Goal: Check status: Check status

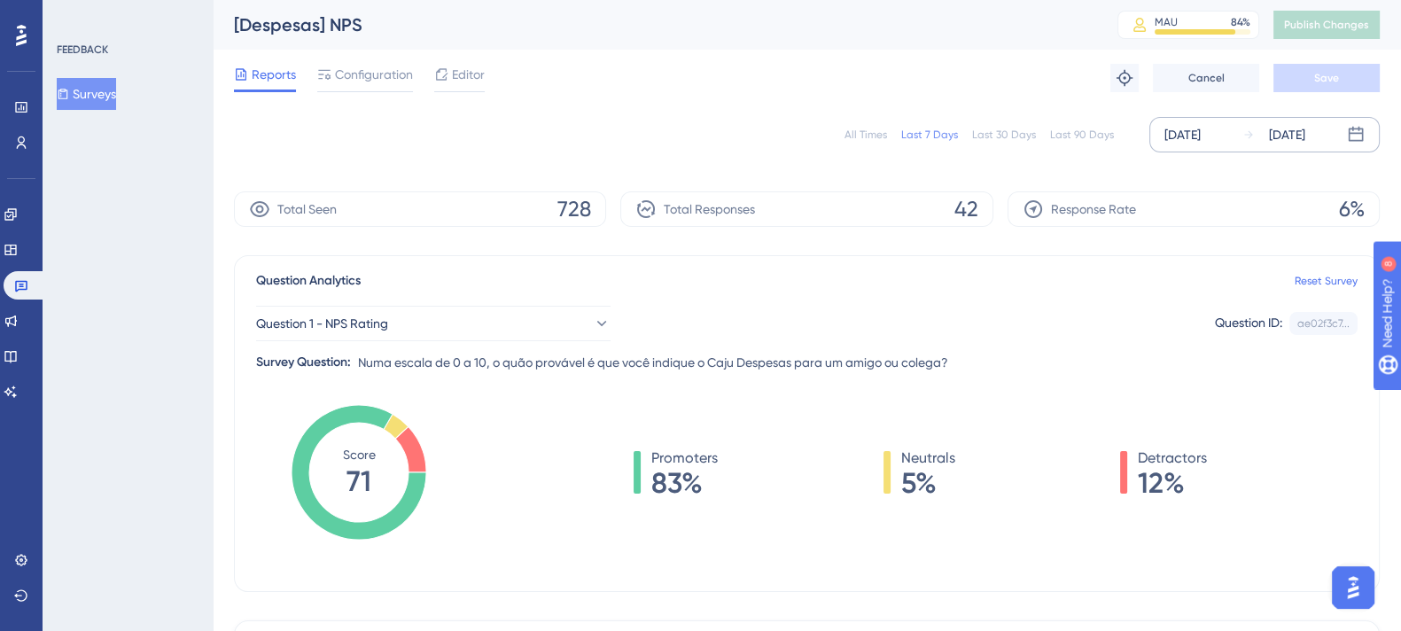
click at [1284, 124] on div "[DATE]" at bounding box center [1287, 134] width 36 height 21
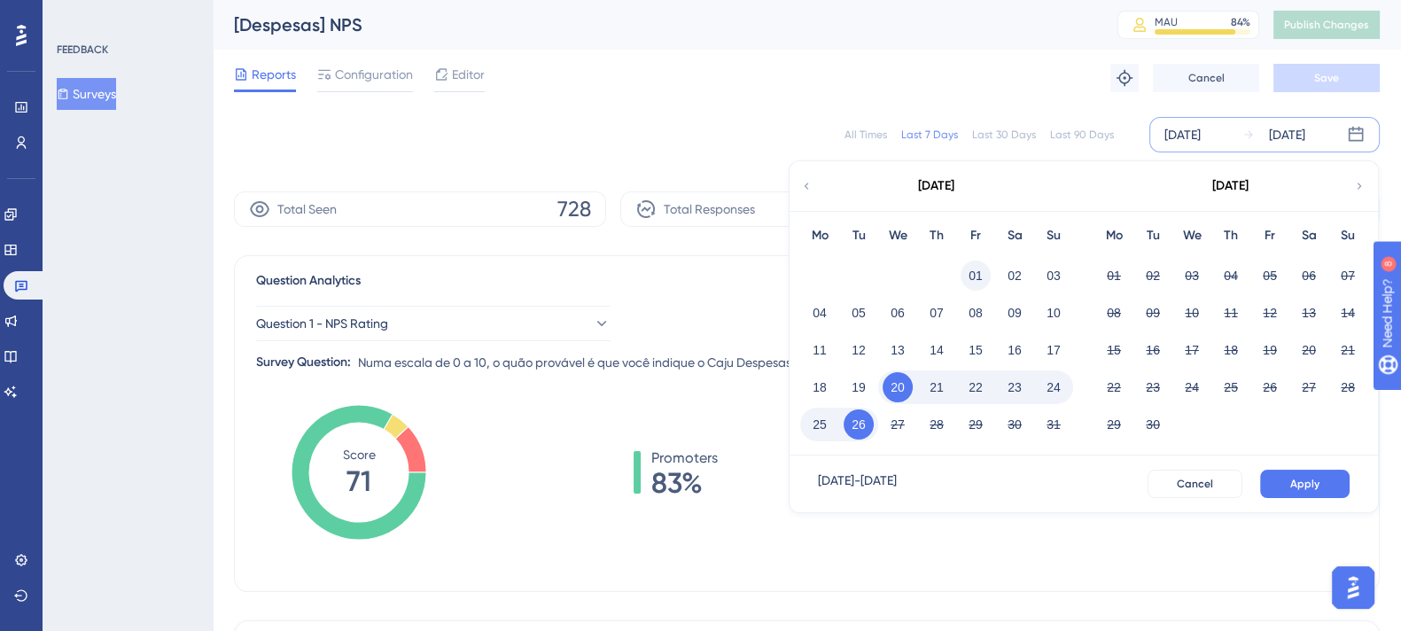
click at [978, 271] on button "01" at bounding box center [976, 276] width 30 height 30
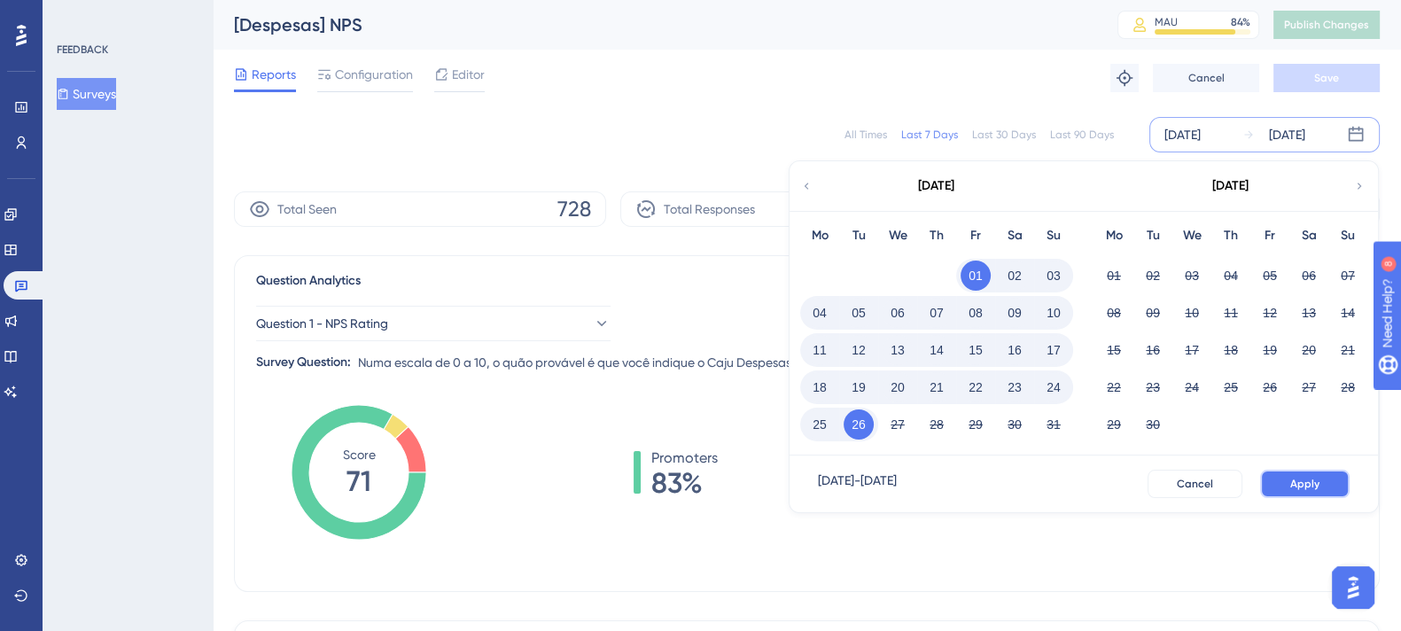
click at [1300, 480] on span "Apply" at bounding box center [1305, 484] width 29 height 14
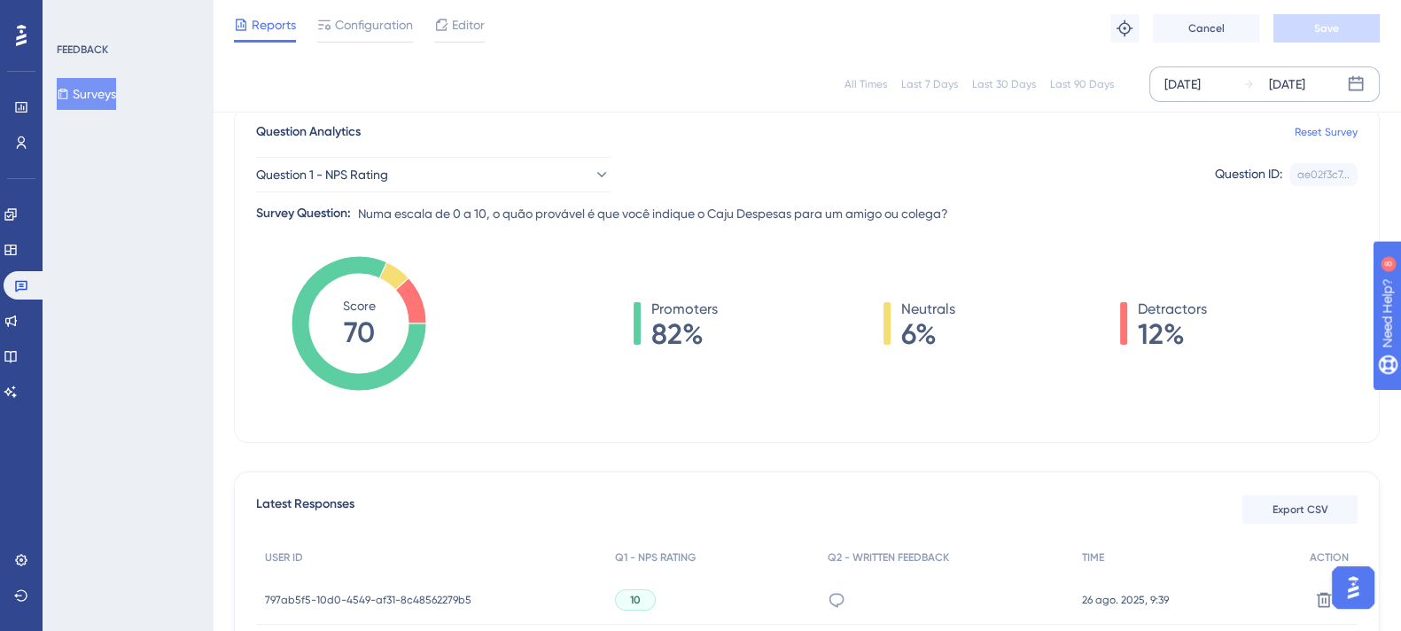
scroll to position [590, 0]
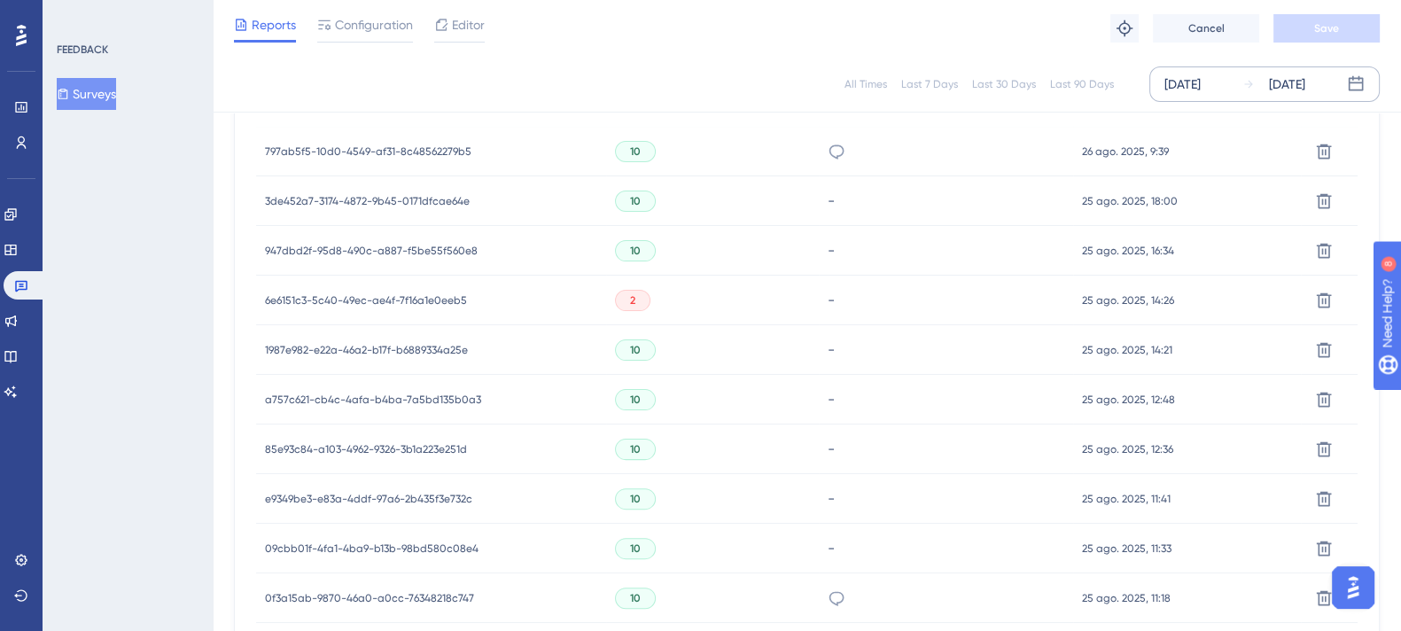
click at [449, 295] on span "6e6151c3-5c40-49ec-ae4f-7f16a1e0eeb5" at bounding box center [366, 300] width 202 height 14
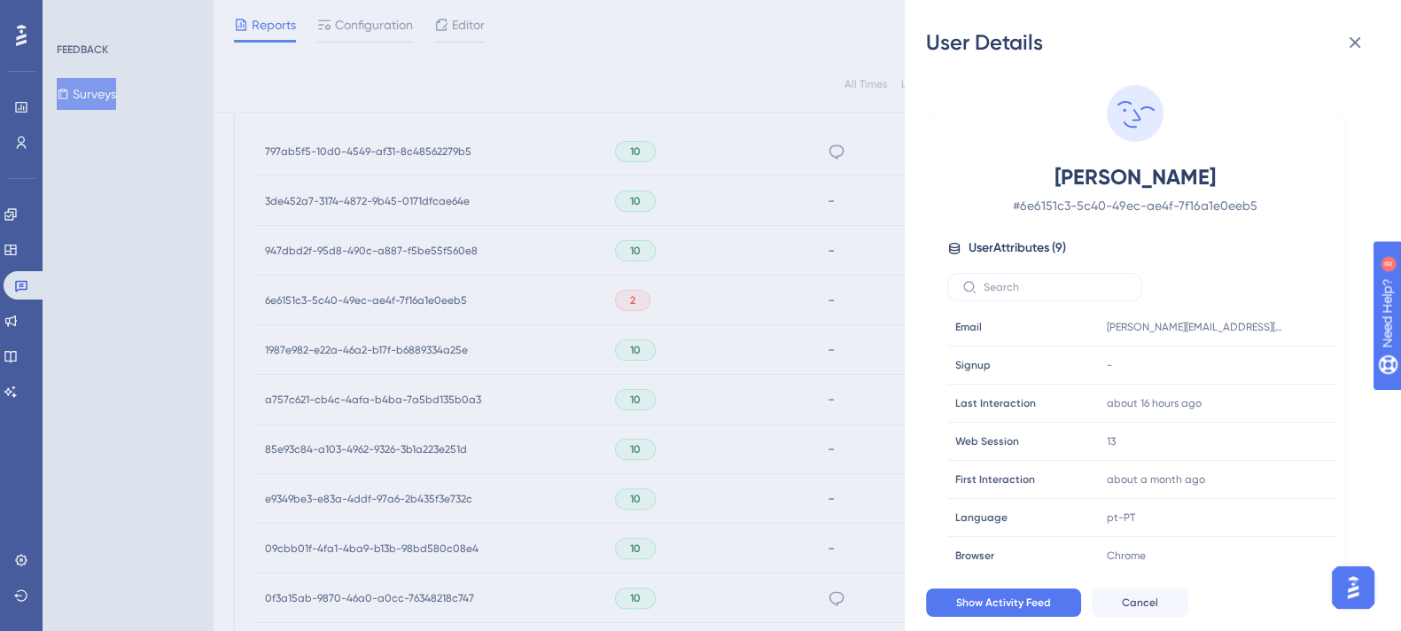
click at [1178, 171] on span "[PERSON_NAME]" at bounding box center [1135, 177] width 312 height 28
click at [1178, 175] on span "[PERSON_NAME]" at bounding box center [1135, 177] width 312 height 28
click at [1006, 612] on button "Show Activity Feed" at bounding box center [1003, 603] width 155 height 28
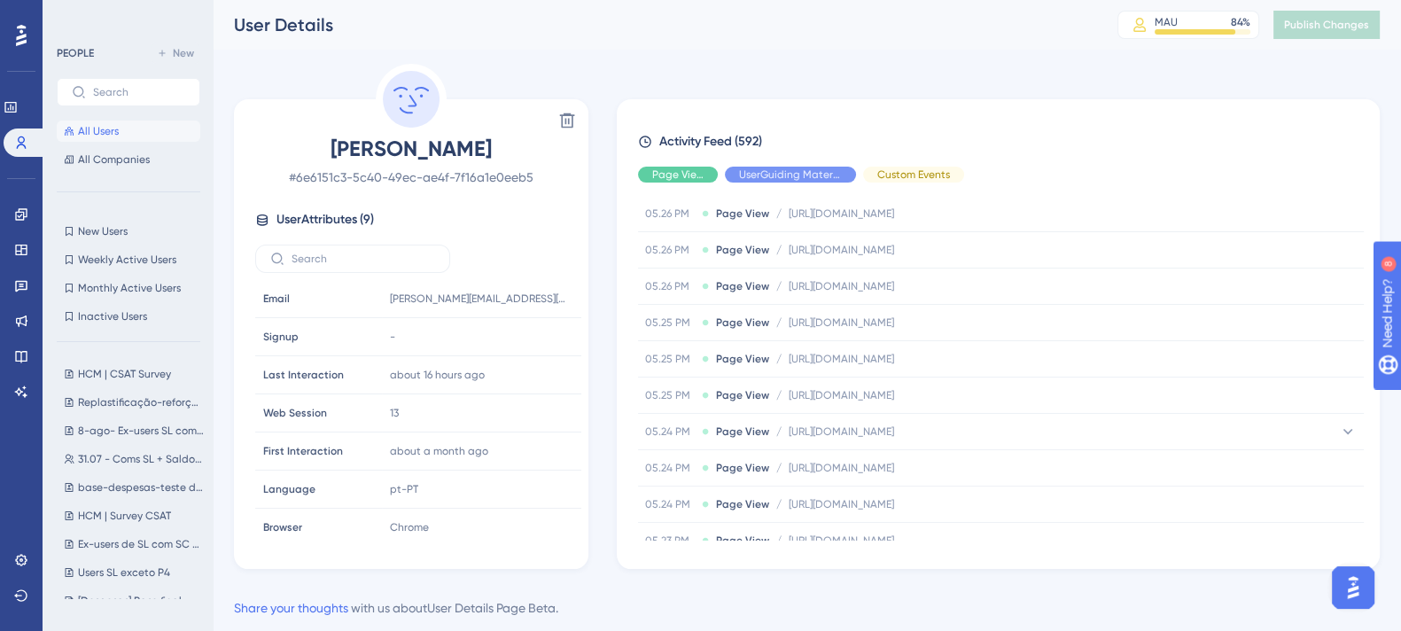
scroll to position [1477, 0]
click at [496, 154] on span "[PERSON_NAME]" at bounding box center [411, 149] width 312 height 28
click at [496, 155] on span "[PERSON_NAME]" at bounding box center [411, 149] width 312 height 28
click at [497, 157] on span "[PERSON_NAME]" at bounding box center [411, 149] width 312 height 28
copy span "[PERSON_NAME]"
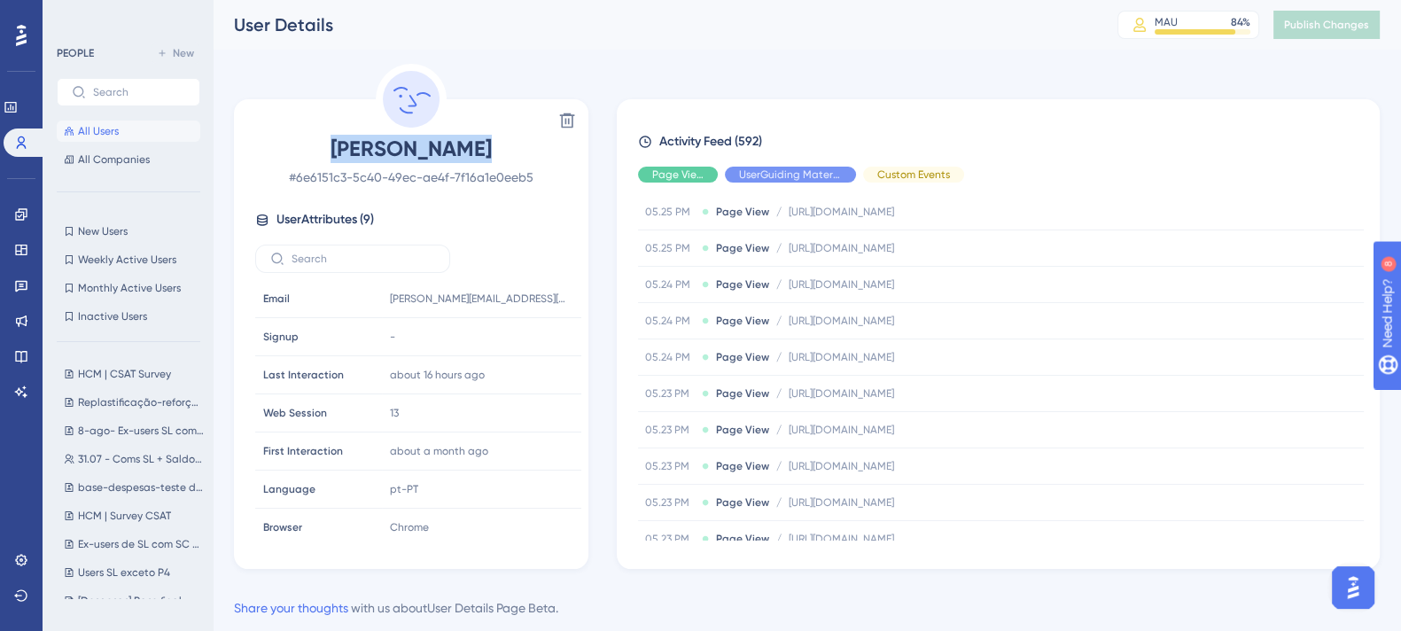
copy span "[PERSON_NAME]"
